Goal: Find specific page/section: Find specific page/section

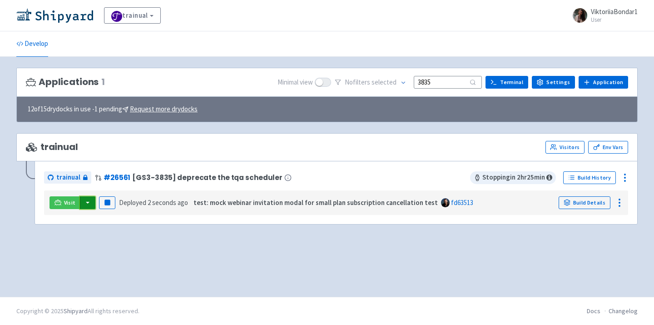
click at [86, 205] on button "button" at bounding box center [87, 202] width 15 height 13
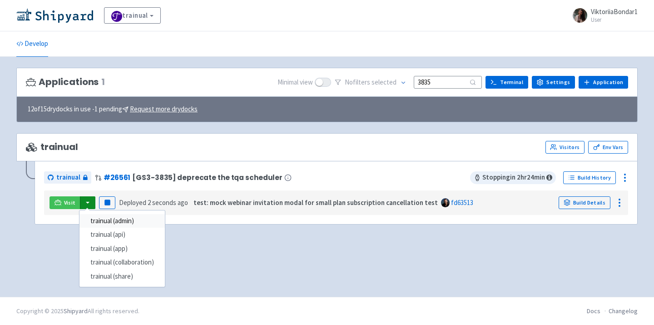
click at [97, 220] on link "trainual (admin)" at bounding box center [122, 221] width 85 height 14
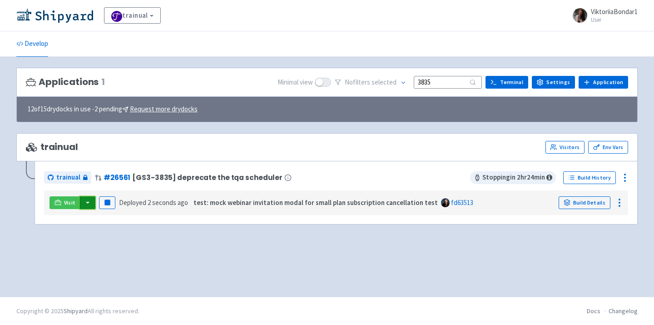
click at [85, 199] on button "button" at bounding box center [87, 202] width 15 height 13
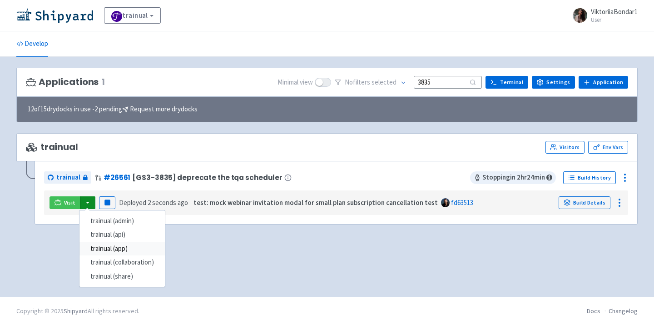
click at [100, 248] on link "trainual (app)" at bounding box center [122, 249] width 85 height 14
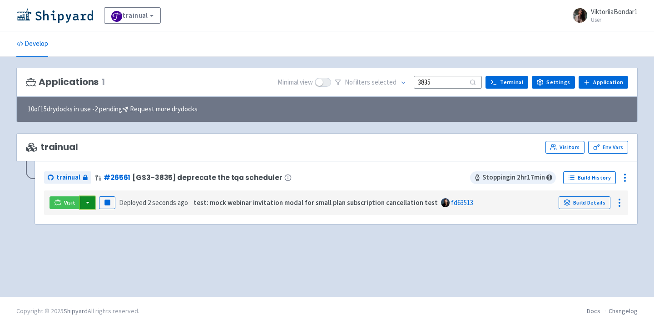
click at [80, 205] on button "button" at bounding box center [87, 202] width 15 height 13
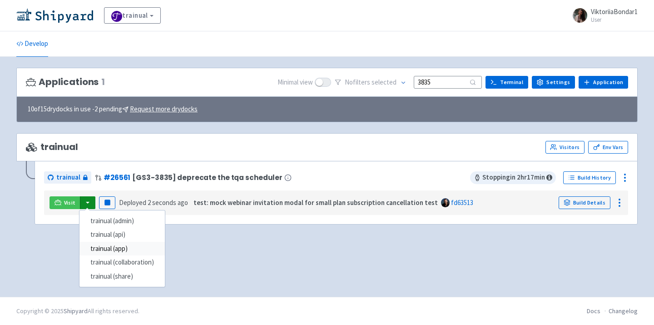
click at [140, 252] on link "trainual (app)" at bounding box center [122, 249] width 85 height 14
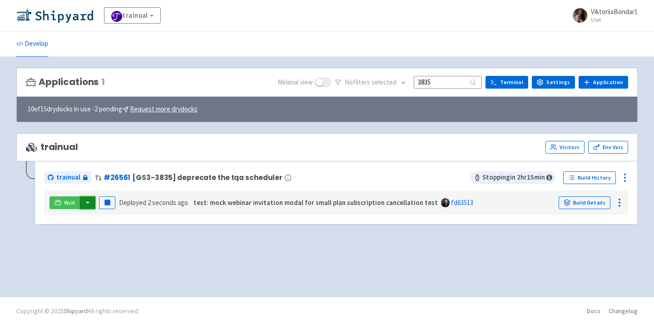
click at [88, 206] on button "button" at bounding box center [87, 202] width 15 height 13
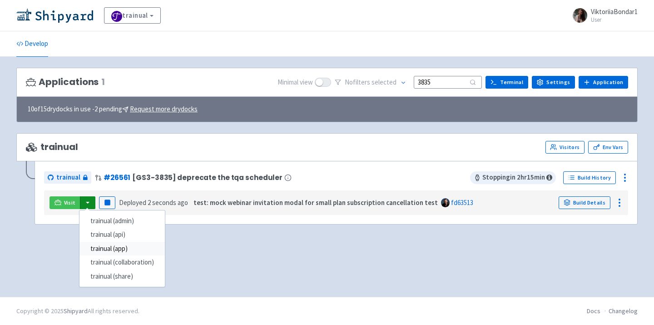
click at [114, 250] on link "trainual (app)" at bounding box center [122, 249] width 85 height 14
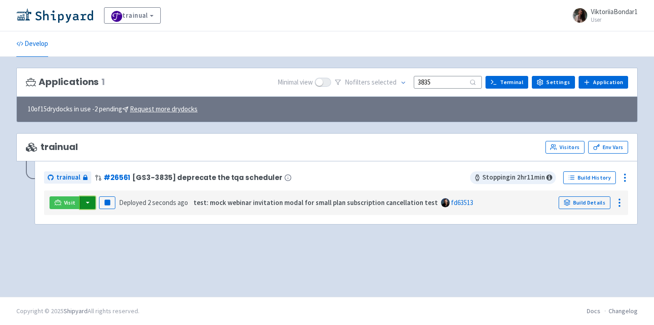
click at [88, 205] on button "button" at bounding box center [87, 202] width 15 height 13
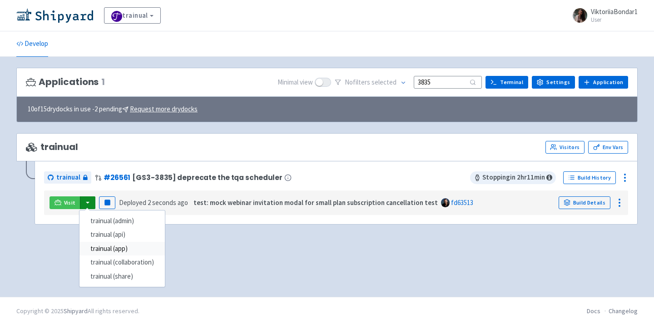
click at [120, 254] on link "trainual (app)" at bounding box center [122, 249] width 85 height 14
